Goal: Task Accomplishment & Management: Manage account settings

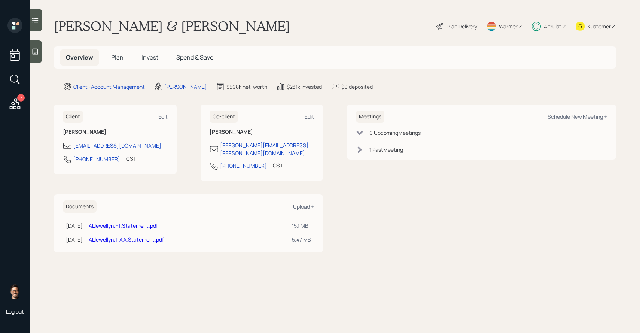
click at [118, 58] on span "Plan" at bounding box center [117, 57] width 12 height 8
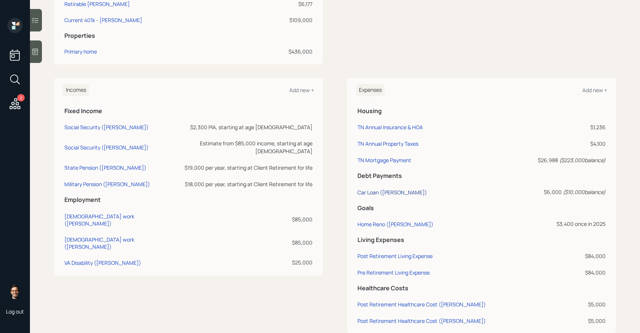
scroll to position [320, 0]
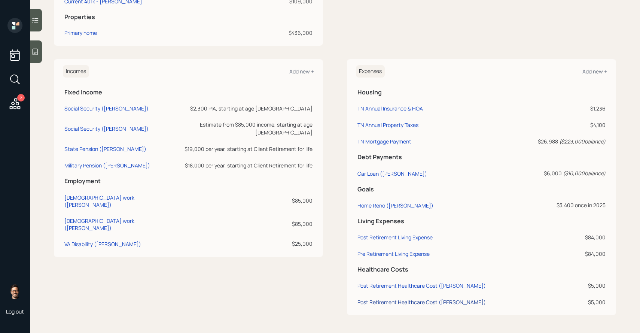
click at [395, 301] on div "Post Retirement Healthcare Cost (Anne)" at bounding box center [421, 301] width 128 height 7
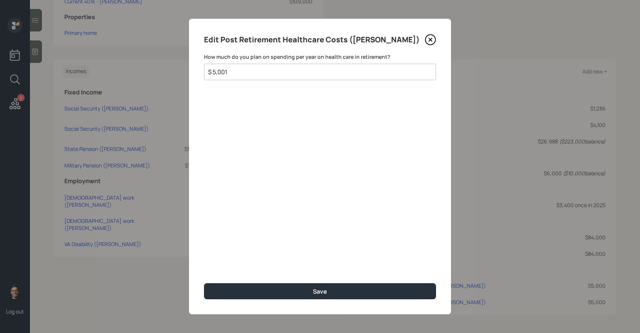
type input "$ 5,001"
click at [204, 283] on button "Save" at bounding box center [320, 291] width 232 height 16
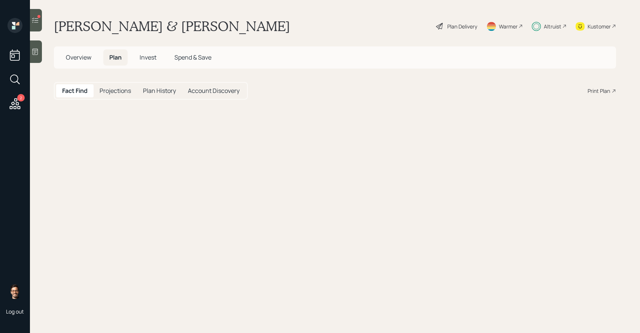
click at [38, 23] on icon at bounding box center [34, 19] width 7 height 7
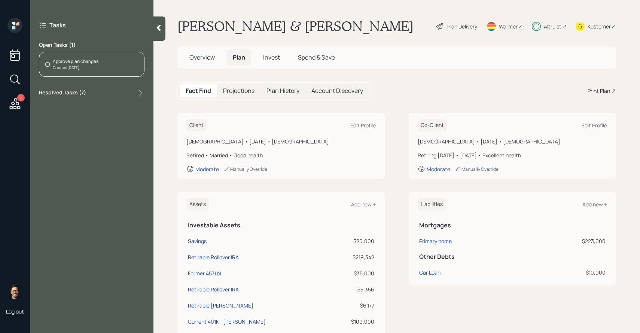
click at [76, 66] on div "Created Today" at bounding box center [76, 68] width 46 height 6
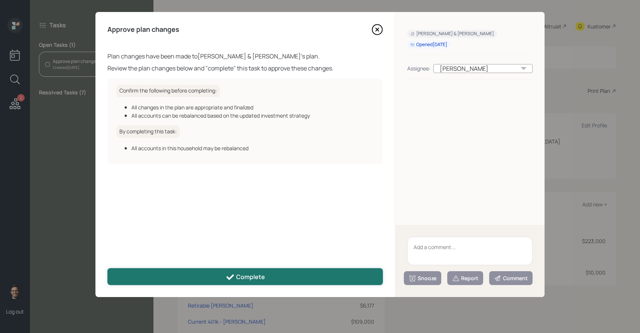
click at [200, 270] on button "Complete" at bounding box center [245, 276] width 276 height 17
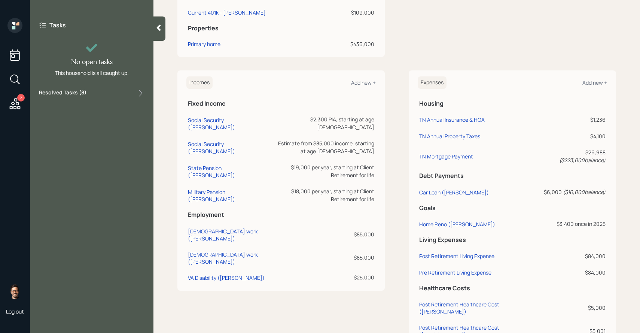
scroll to position [320, 0]
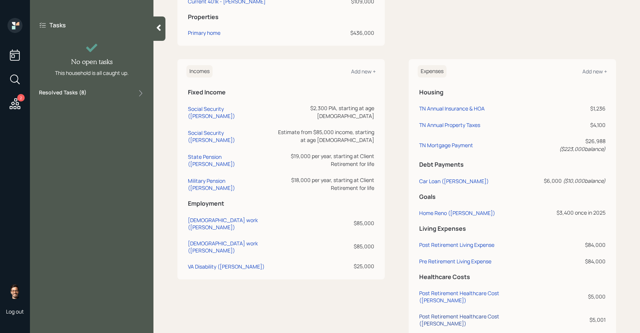
click at [445, 313] on div "Post Retirement Healthcare Cost ([PERSON_NAME])" at bounding box center [478, 320] width 118 height 14
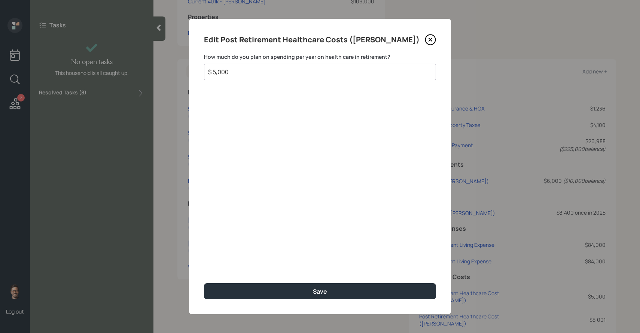
type input "$ 5,000"
click at [204, 283] on button "Save" at bounding box center [320, 291] width 232 height 16
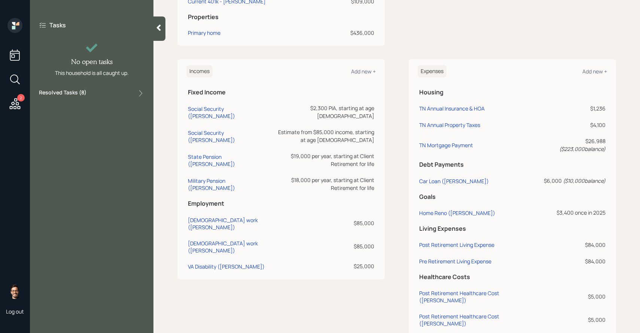
click at [88, 90] on div "Resolved Tasks ( 8 )" at bounding box center [92, 93] width 106 height 9
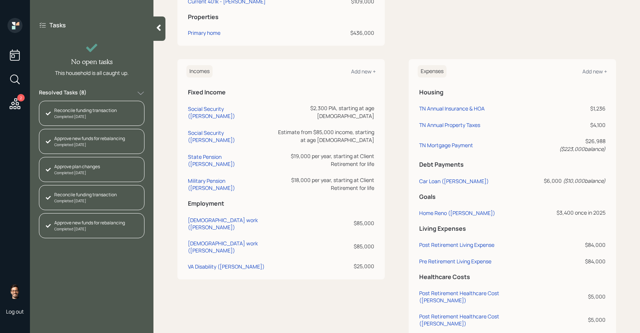
click at [94, 92] on div "Resolved Tasks ( 8 )" at bounding box center [92, 93] width 106 height 9
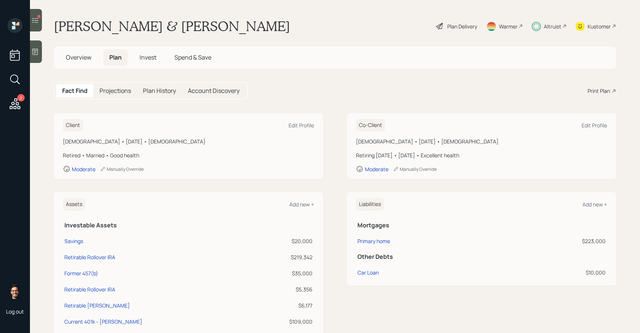
click at [38, 28] on div at bounding box center [36, 20] width 12 height 22
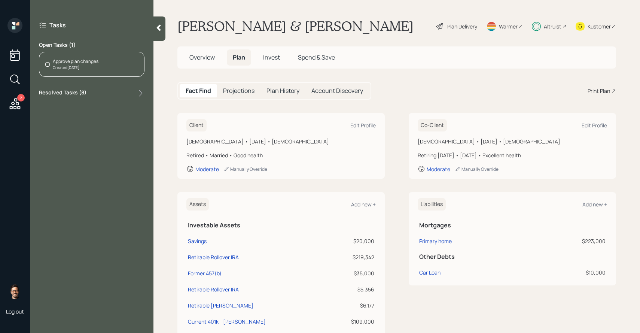
click at [79, 63] on div "Approve plan changes" at bounding box center [76, 61] width 46 height 7
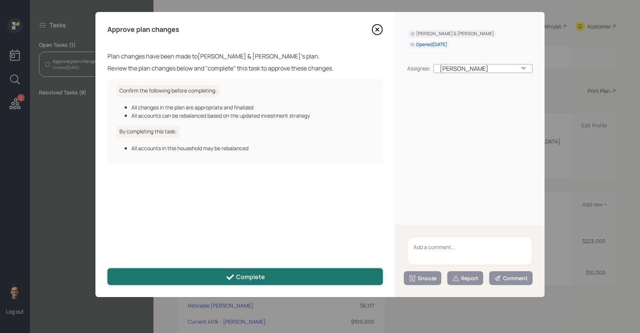
click at [273, 273] on button "Complete" at bounding box center [245, 276] width 276 height 17
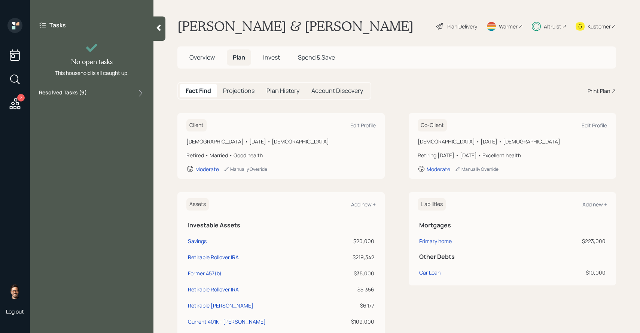
click at [271, 57] on span "Invest" at bounding box center [271, 57] width 17 height 8
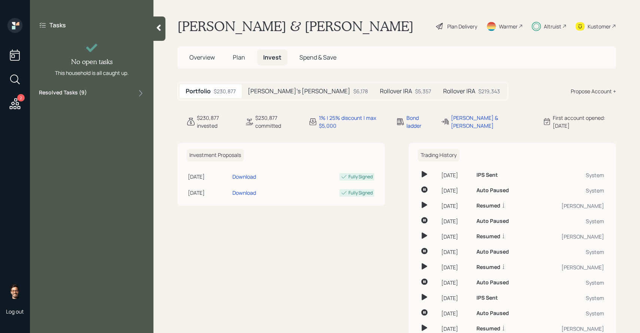
click at [283, 99] on div "Portfolio $230,877 Anne's Roth IRA $6,178 Rollover IRA $5,357 Rollover IRA $219…" at bounding box center [342, 91] width 331 height 18
click at [287, 91] on h5 "Anne's Roth IRA" at bounding box center [299, 91] width 103 height 7
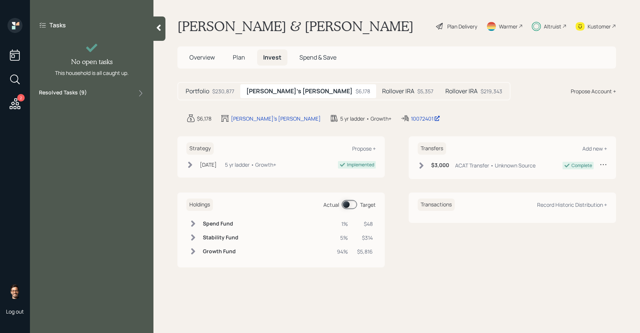
click at [356, 206] on span at bounding box center [349, 204] width 15 height 9
click at [382, 94] on h5 "Rollover IRA" at bounding box center [398, 91] width 32 height 7
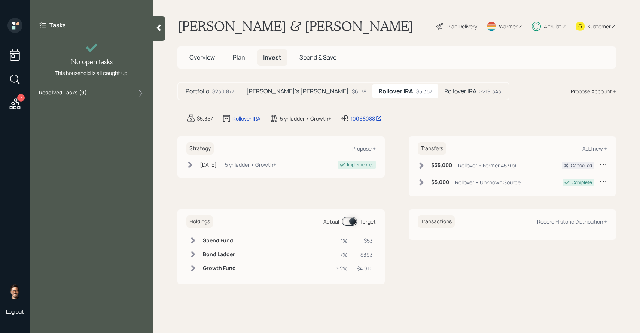
click at [352, 223] on span at bounding box center [349, 221] width 15 height 9
click at [444, 92] on h5 "Rollover IRA" at bounding box center [460, 91] width 32 height 7
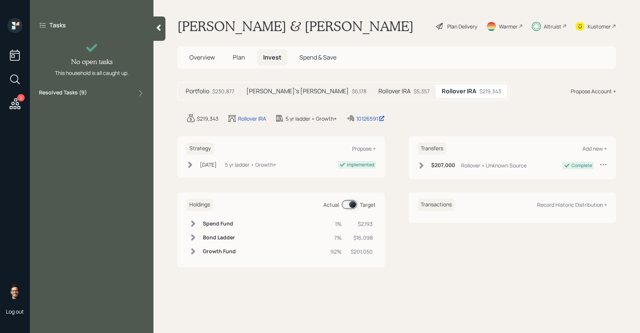
click at [354, 208] on span at bounding box center [349, 204] width 15 height 9
click at [352, 207] on span at bounding box center [349, 204] width 15 height 9
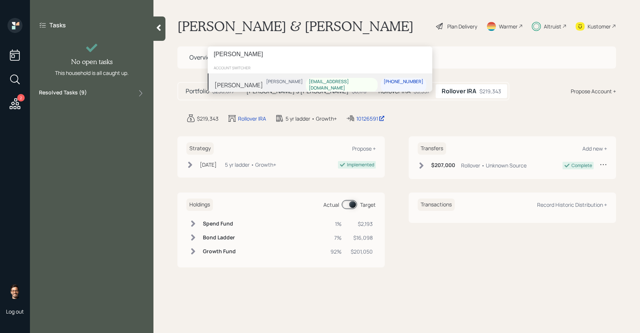
type input "gary richwine"
